Goal: Use online tool/utility: Utilize a website feature to perform a specific function

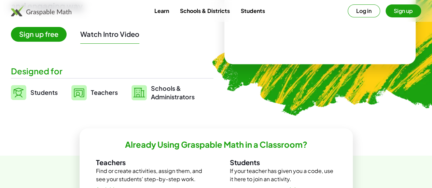
scroll to position [129, 0]
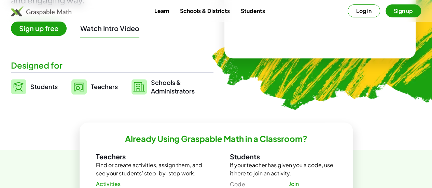
click at [26, 84] on img at bounding box center [18, 86] width 15 height 15
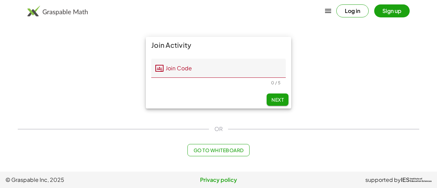
click at [232, 147] on span "Go to Whiteboard" at bounding box center [218, 150] width 50 height 6
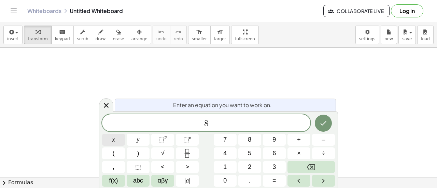
click at [110, 140] on button "x" at bounding box center [113, 140] width 23 height 12
click at [248, 142] on span "8" at bounding box center [249, 139] width 3 height 9
click at [273, 176] on span "=" at bounding box center [274, 180] width 4 height 9
click at [112, 142] on span "x" at bounding box center [113, 139] width 3 height 9
click at [300, 153] on span "×" at bounding box center [299, 153] width 4 height 9
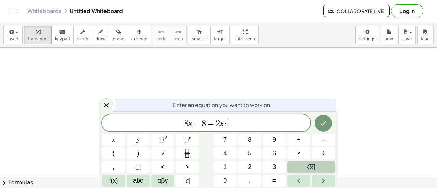
click at [315, 165] on icon "Backspace" at bounding box center [311, 167] width 8 height 6
click at [301, 141] on button "+" at bounding box center [298, 140] width 23 height 12
click at [324, 121] on icon "Done" at bounding box center [323, 123] width 8 height 8
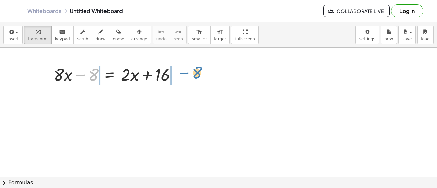
drag, startPoint x: 93, startPoint y: 77, endPoint x: 197, endPoint y: 75, distance: 103.4
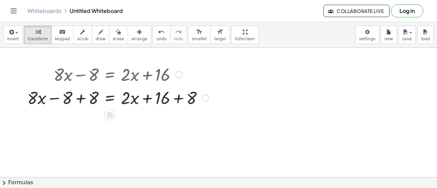
click at [80, 99] on div at bounding box center [118, 97] width 188 height 23
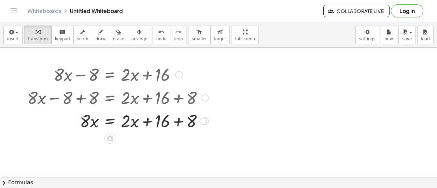
click at [177, 123] on div at bounding box center [118, 120] width 188 height 23
click at [110, 121] on div "· 8 · x = + · 2 · x + 16 + 8 24" at bounding box center [110, 121] width 0 height 0
click at [125, 124] on div at bounding box center [118, 120] width 188 height 23
click at [135, 122] on div at bounding box center [118, 120] width 188 height 23
drag, startPoint x: 168, startPoint y: 125, endPoint x: 123, endPoint y: 124, distance: 45.1
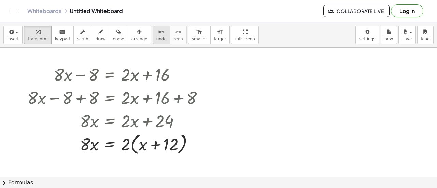
click at [156, 32] on div "undo" at bounding box center [161, 32] width 10 height 8
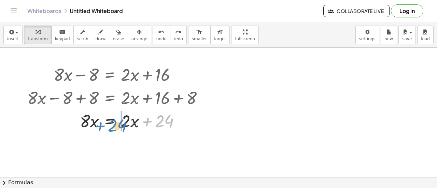
drag, startPoint x: 163, startPoint y: 119, endPoint x: 116, endPoint y: 124, distance: 47.3
click at [116, 124] on div at bounding box center [113, 120] width 178 height 23
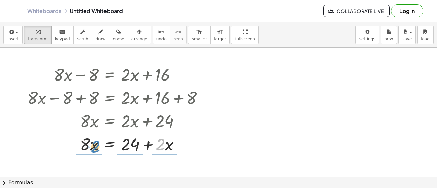
drag, startPoint x: 163, startPoint y: 141, endPoint x: 98, endPoint y: 143, distance: 64.9
click at [98, 143] on div at bounding box center [118, 143] width 188 height 23
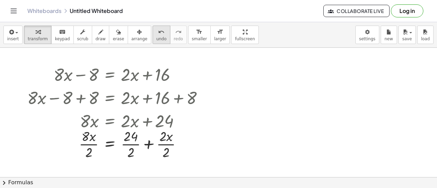
click at [153, 39] on button "undo undo" at bounding box center [162, 35] width 18 height 18
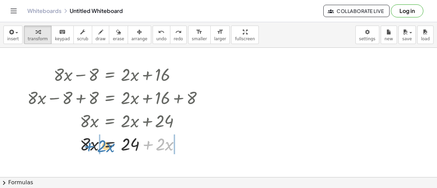
drag, startPoint x: 149, startPoint y: 144, endPoint x: 90, endPoint y: 146, distance: 59.1
click at [90, 146] on div at bounding box center [117, 143] width 185 height 23
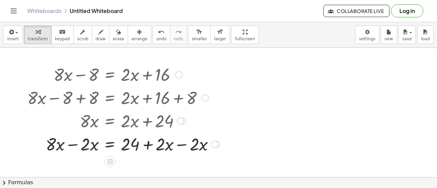
click at [73, 144] on div at bounding box center [123, 143] width 199 height 23
click at [179, 145] on div at bounding box center [123, 143] width 199 height 23
click at [179, 145] on div at bounding box center [118, 143] width 188 height 23
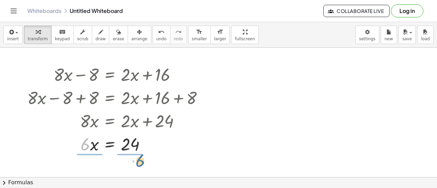
drag, startPoint x: 85, startPoint y: 144, endPoint x: 139, endPoint y: 161, distance: 55.7
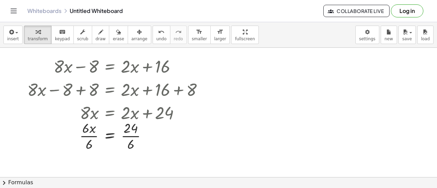
scroll to position [9, 0]
click at [92, 133] on div at bounding box center [118, 135] width 188 height 34
click at [131, 133] on div at bounding box center [118, 135] width 188 height 34
click at [131, 133] on div at bounding box center [118, 135] width 188 height 23
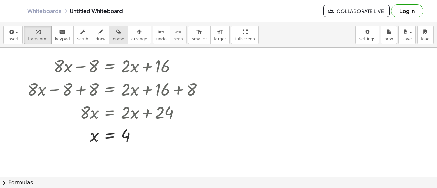
click at [113, 39] on span "erase" at bounding box center [118, 39] width 11 height 5
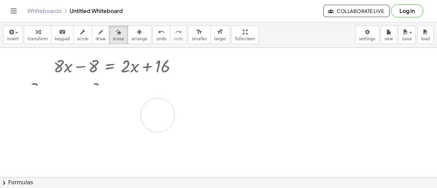
drag, startPoint x: 139, startPoint y: 133, endPoint x: 172, endPoint y: 91, distance: 53.2
click at [161, 106] on div at bounding box center [218, 191] width 437 height 304
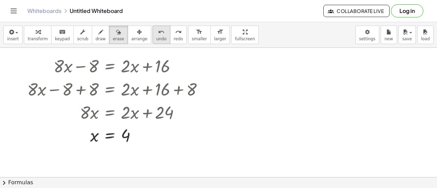
click at [153, 31] on button "undo undo" at bounding box center [162, 35] width 18 height 18
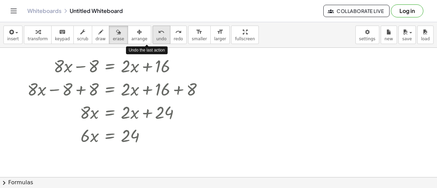
click at [153, 31] on button "undo undo" at bounding box center [162, 35] width 18 height 18
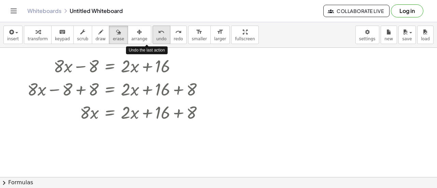
click at [153, 31] on button "undo undo" at bounding box center [162, 35] width 18 height 18
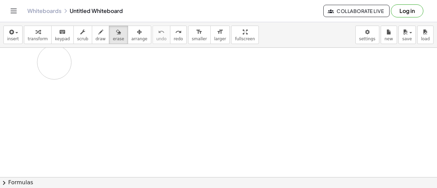
drag, startPoint x: 161, startPoint y: 66, endPoint x: 55, endPoint y: 63, distance: 105.8
click at [55, 63] on div at bounding box center [218, 191] width 437 height 304
drag, startPoint x: 55, startPoint y: 70, endPoint x: 172, endPoint y: 69, distance: 117.4
click at [172, 69] on div at bounding box center [218, 191] width 437 height 304
drag, startPoint x: 144, startPoint y: 65, endPoint x: 115, endPoint y: 53, distance: 31.8
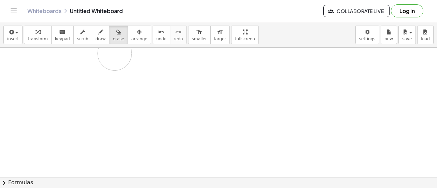
click at [115, 53] on div at bounding box center [218, 191] width 437 height 304
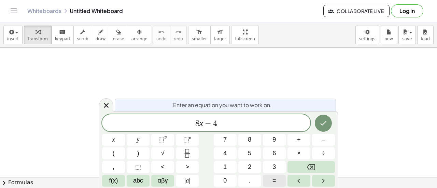
click at [276, 182] on span "=" at bounding box center [274, 180] width 4 height 9
click at [115, 143] on button "x" at bounding box center [113, 140] width 23 height 12
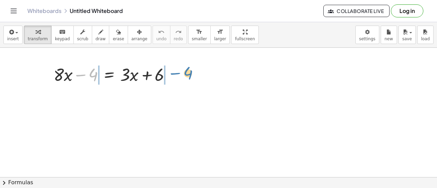
drag, startPoint x: 95, startPoint y: 73, endPoint x: 195, endPoint y: 76, distance: 100.4
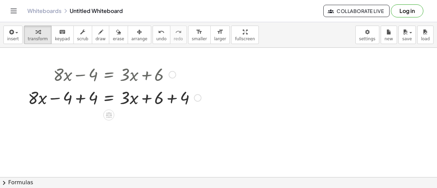
click at [78, 96] on div at bounding box center [115, 97] width 180 height 23
click at [78, 96] on div at bounding box center [127, 97] width 155 height 23
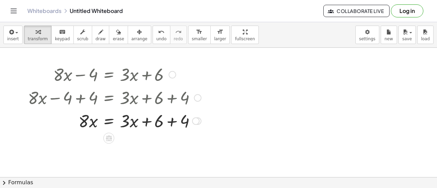
click at [173, 120] on div at bounding box center [115, 120] width 180 height 23
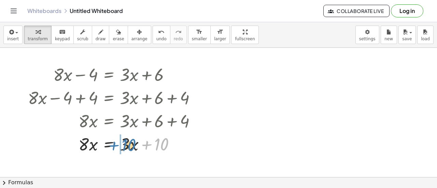
drag, startPoint x: 160, startPoint y: 146, endPoint x: 124, endPoint y: 148, distance: 36.9
click at [124, 148] on div at bounding box center [115, 143] width 180 height 23
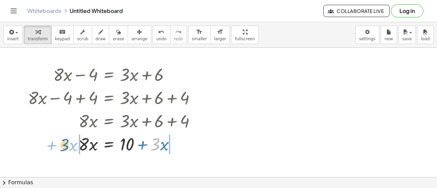
drag, startPoint x: 157, startPoint y: 148, endPoint x: 66, endPoint y: 149, distance: 90.8
click at [66, 149] on div at bounding box center [115, 143] width 180 height 23
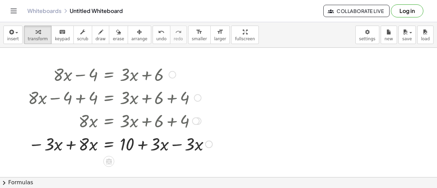
click at [70, 146] on div at bounding box center [120, 143] width 191 height 23
click at [70, 146] on div at bounding box center [122, 143] width 194 height 23
click at [179, 146] on div at bounding box center [122, 143] width 194 height 23
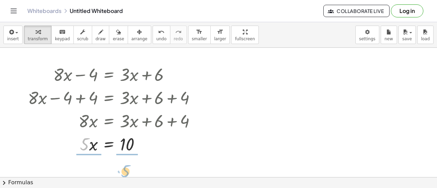
drag, startPoint x: 83, startPoint y: 144, endPoint x: 126, endPoint y: 168, distance: 49.1
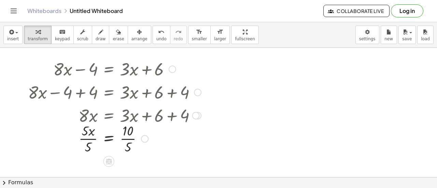
scroll to position [6, 0]
click at [84, 126] on div at bounding box center [115, 137] width 180 height 34
click at [88, 136] on div at bounding box center [115, 137] width 180 height 34
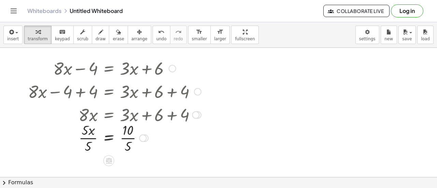
click at [88, 136] on div at bounding box center [115, 137] width 180 height 34
click at [132, 138] on div at bounding box center [115, 137] width 180 height 34
click at [109, 138] on div "= 10 x · · 5" at bounding box center [109, 138] width 0 height 0
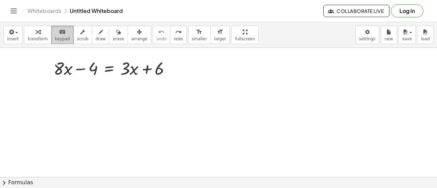
click at [65, 40] on button "keyboard keypad" at bounding box center [62, 35] width 23 height 18
click at [61, 38] on span "keypad" at bounding box center [62, 39] width 15 height 5
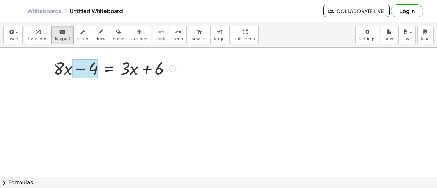
drag, startPoint x: 179, startPoint y: 68, endPoint x: 63, endPoint y: 60, distance: 117.0
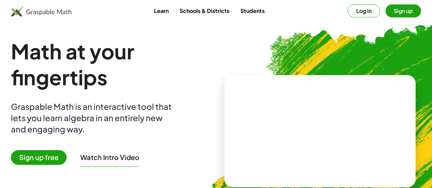
scroll to position [76, 0]
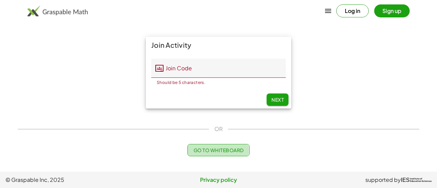
click at [219, 149] on span "Go to Whiteboard" at bounding box center [218, 150] width 50 height 6
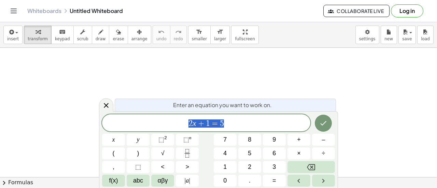
click at [259, 126] on span "2 x + 1 = 5" at bounding box center [206, 124] width 208 height 10
click at [221, 127] on span "5" at bounding box center [222, 123] width 4 height 8
drag, startPoint x: 234, startPoint y: 122, endPoint x: 150, endPoint y: 122, distance: 83.6
click at [150, 122] on span "2 x + 1 = 5" at bounding box center [206, 124] width 208 height 10
click at [114, 139] on span "x" at bounding box center [113, 139] width 3 height 9
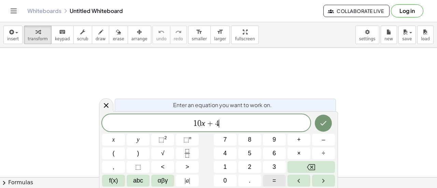
click at [272, 181] on span "=" at bounding box center [274, 180] width 4 height 9
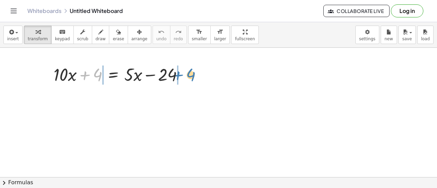
drag, startPoint x: 97, startPoint y: 78, endPoint x: 212, endPoint y: 85, distance: 115.2
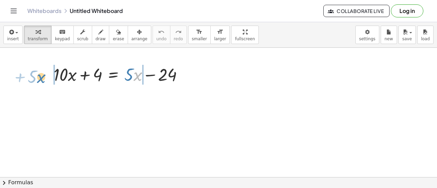
drag, startPoint x: 140, startPoint y: 74, endPoint x: 45, endPoint y: 74, distance: 94.9
click at [45, 74] on div "· x + · 5 + · 10 · x + 4 = + · 5 · x − 24" at bounding box center [118, 74] width 150 height 27
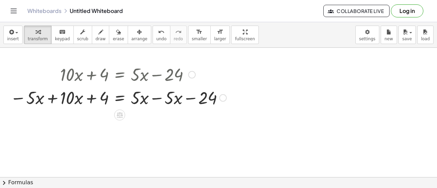
click at [48, 96] on div at bounding box center [118, 97] width 223 height 23
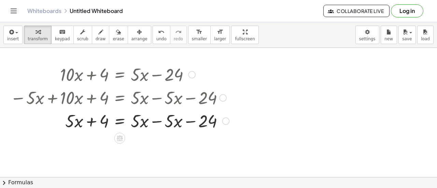
click at [189, 121] on div at bounding box center [120, 120] width 226 height 23
click at [156, 121] on div at bounding box center [120, 120] width 226 height 23
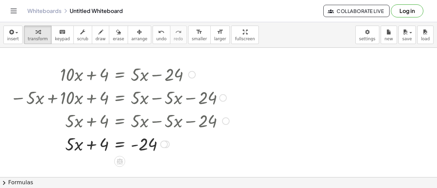
scroll to position [11, 0]
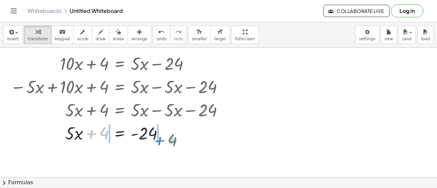
drag, startPoint x: 103, startPoint y: 133, endPoint x: 172, endPoint y: 135, distance: 68.6
click at [172, 135] on div at bounding box center [120, 132] width 226 height 23
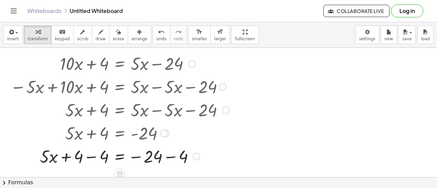
click at [171, 156] on div at bounding box center [120, 155] width 226 height 23
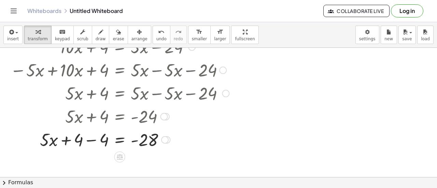
click at [91, 142] on div at bounding box center [120, 139] width 226 height 23
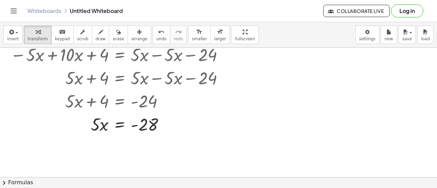
scroll to position [44, 0]
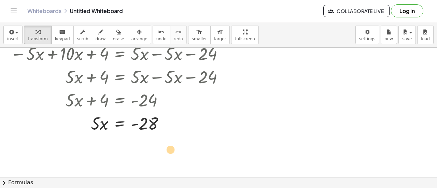
drag, startPoint x: 96, startPoint y: 127, endPoint x: 175, endPoint y: 153, distance: 83.0
drag, startPoint x: 95, startPoint y: 126, endPoint x: 143, endPoint y: 145, distance: 52.0
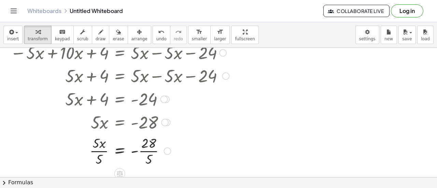
click at [98, 146] on div at bounding box center [120, 150] width 226 height 34
click at [147, 146] on div at bounding box center [120, 150] width 226 height 34
click at [103, 149] on div at bounding box center [120, 150] width 226 height 34
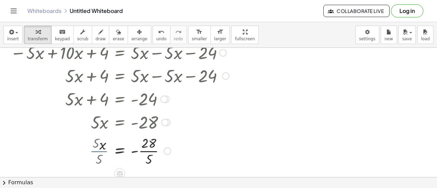
click at [103, 149] on div at bounding box center [120, 150] width 226 height 34
click at [152, 154] on div at bounding box center [120, 150] width 226 height 34
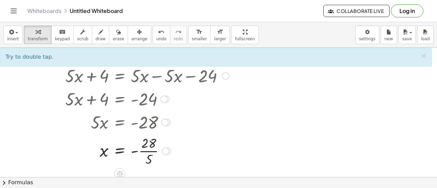
click at [148, 151] on div at bounding box center [120, 150] width 226 height 34
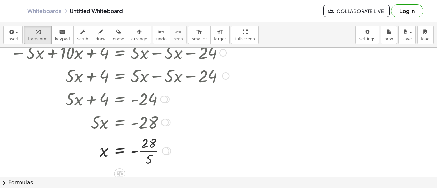
click at [148, 151] on div at bounding box center [120, 150] width 226 height 34
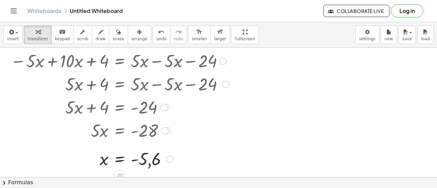
scroll to position [37, 0]
click at [156, 38] on span "undo" at bounding box center [161, 39] width 10 height 5
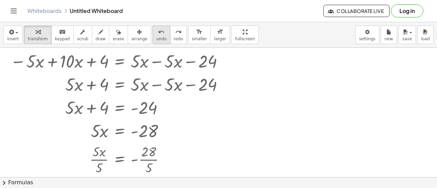
click at [156, 38] on span "undo" at bounding box center [161, 39] width 10 height 5
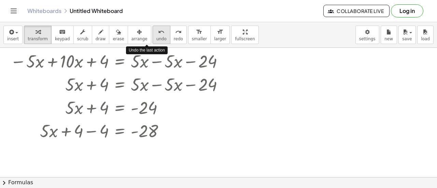
click at [156, 38] on span "undo" at bounding box center [161, 39] width 10 height 5
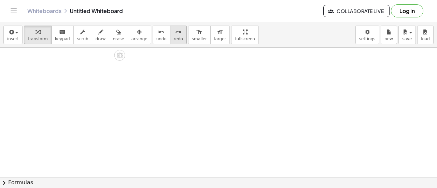
click at [170, 38] on button "redo redo" at bounding box center [178, 35] width 17 height 18
